Goal: Check status: Check status

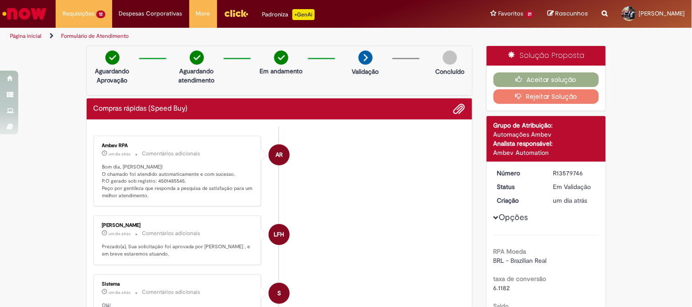
scroll to position [51, 0]
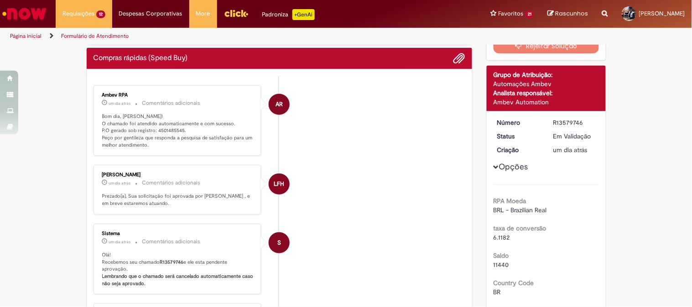
click at [33, 9] on img "Ir para a Homepage" at bounding box center [24, 14] width 47 height 18
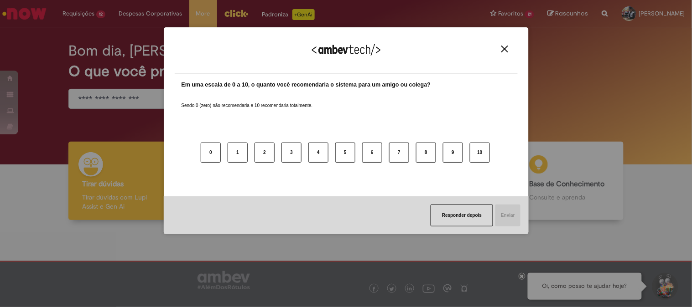
click at [503, 51] on img "Close" at bounding box center [504, 49] width 7 height 7
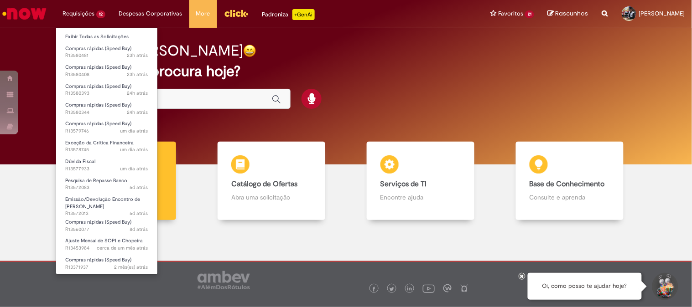
click at [100, 174] on li "Pesquisa de Repasse Banco 5d atrás 5 dias atrás R13572083" at bounding box center [106, 183] width 101 height 19
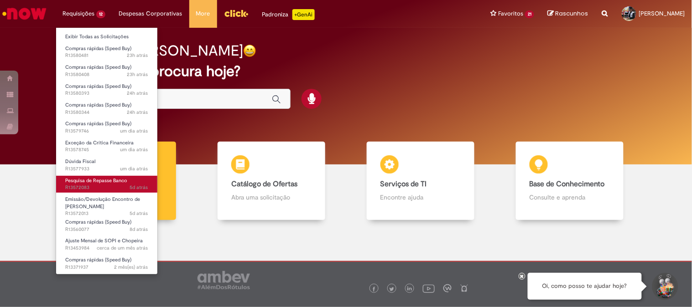
click at [102, 186] on span "5d atrás 5 dias atrás R13572083" at bounding box center [106, 187] width 83 height 7
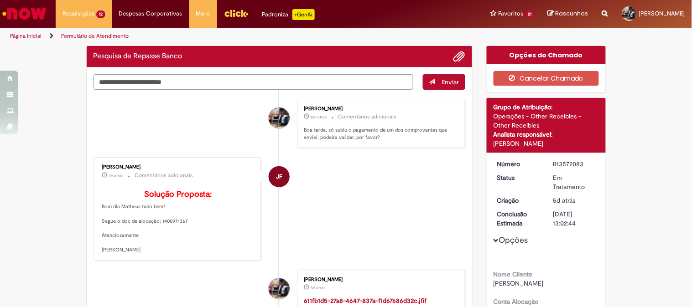
click at [345, 186] on li "JF JAQUELINE FAUSTINO 2d atrás 2 dias atrás Comentários adicionais Solução Prop…" at bounding box center [279, 208] width 372 height 103
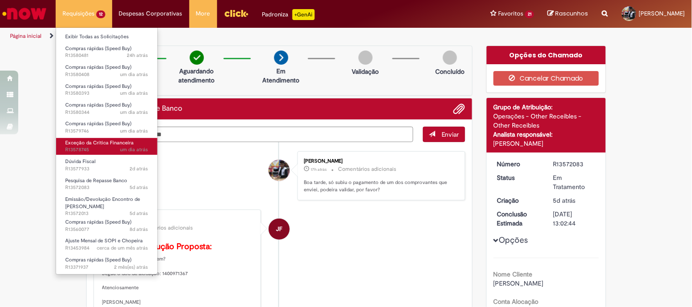
click at [108, 148] on span "um dia atrás um dia atrás R13578745" at bounding box center [106, 149] width 83 height 7
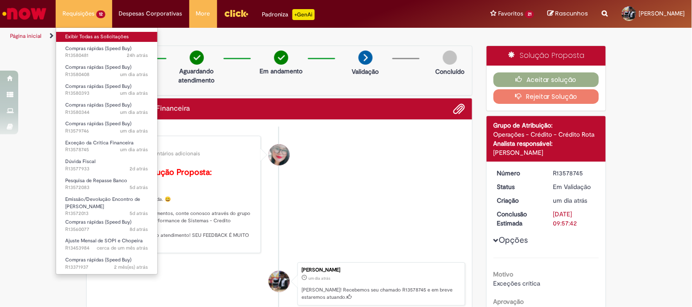
click at [84, 38] on link "Exibir Todas as Solicitações" at bounding box center [106, 37] width 101 height 10
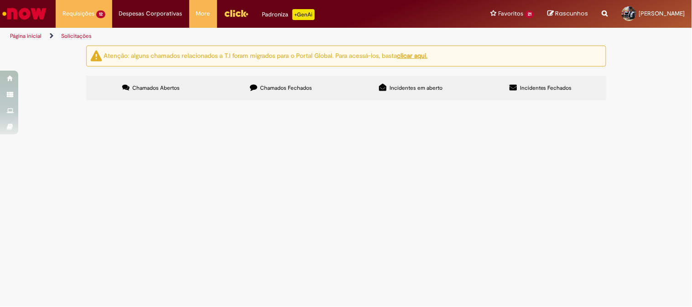
click at [289, 82] on label "Chamados Fechados" at bounding box center [281, 88] width 130 height 25
click at [0, 0] on span "Boa tard , tudo bem? Poderia me ajudar com o estouro de LC dos seguintes PDV, p…" at bounding box center [0, 0] width 0 height 0
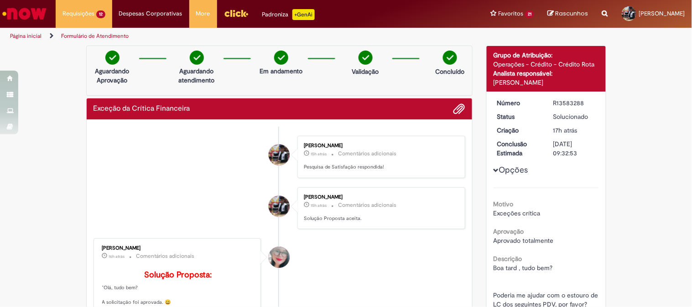
scroll to position [202, 0]
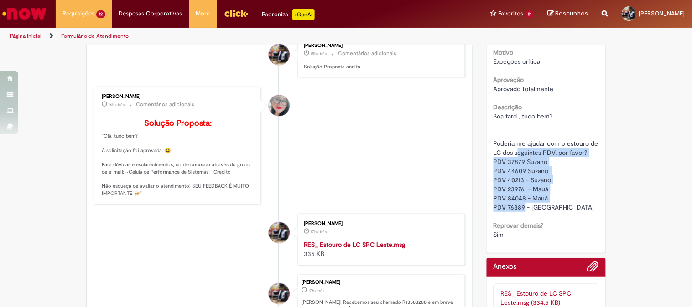
drag, startPoint x: 513, startPoint y: 156, endPoint x: 521, endPoint y: 207, distance: 51.7
click at [521, 207] on div "Boa tard , tudo bem? Poderia me ajudar com o estouro de LC dos seguintes PDV, p…" at bounding box center [545, 162] width 105 height 100
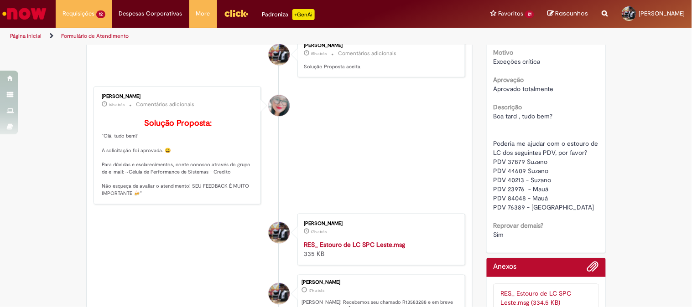
click at [575, 202] on div "Boa tard , tudo bem? Poderia me ajudar com o estouro de LC dos seguintes PDV, p…" at bounding box center [545, 162] width 105 height 100
